Goal: Task Accomplishment & Management: Use online tool/utility

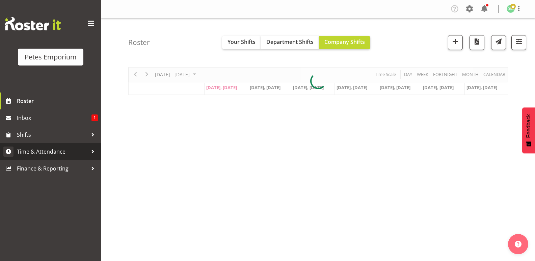
click at [56, 153] on span "Time & Attendance" at bounding box center [52, 151] width 71 height 10
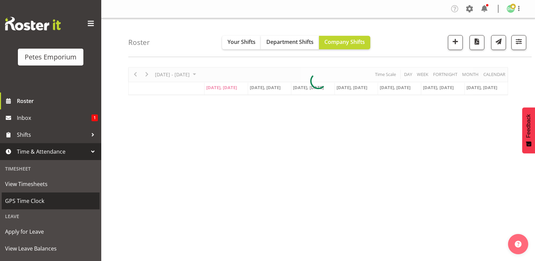
click at [40, 206] on link "GPS Time Clock" at bounding box center [51, 200] width 98 height 17
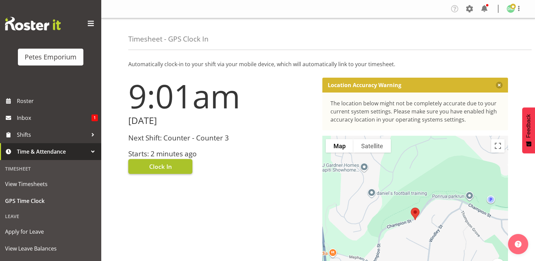
click at [172, 160] on button "Clock In" at bounding box center [160, 166] width 64 height 15
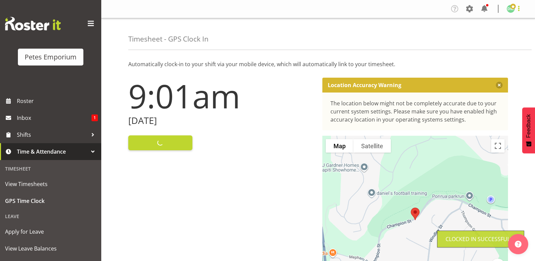
click at [515, 11] on span at bounding box center [518, 8] width 8 height 8
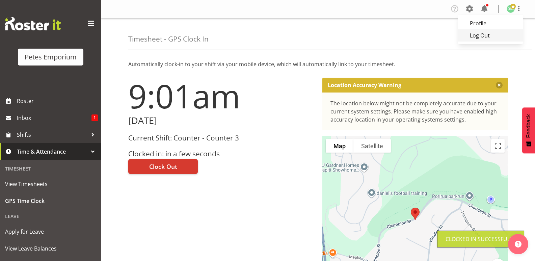
click at [479, 39] on link "Log Out" at bounding box center [490, 35] width 65 height 12
